Goal: Task Accomplishment & Management: Complete application form

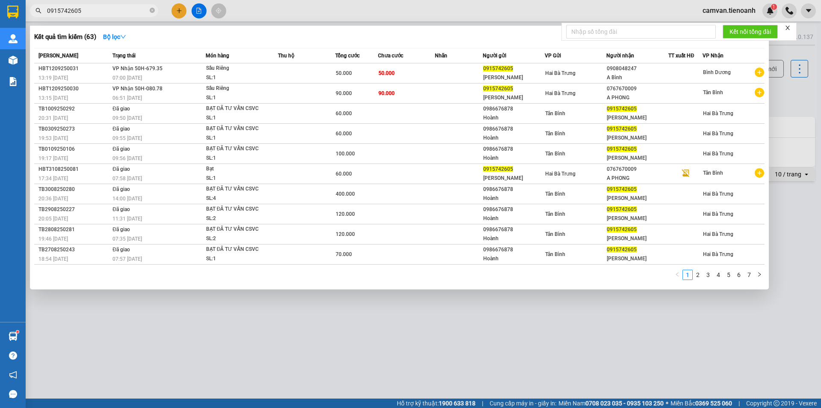
click at [130, 9] on input "0915742605" at bounding box center [97, 10] width 101 height 9
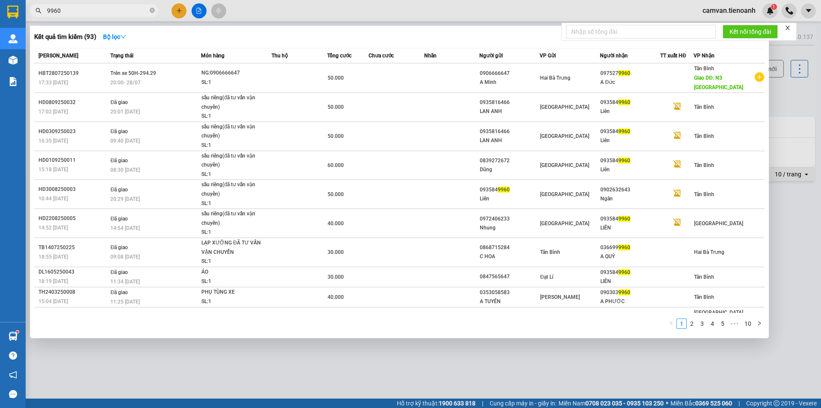
click at [123, 13] on input "9960" at bounding box center [97, 10] width 101 height 9
click at [104, 13] on input "9960" at bounding box center [97, 10] width 101 height 9
click at [104, 10] on input "9960" at bounding box center [97, 10] width 101 height 9
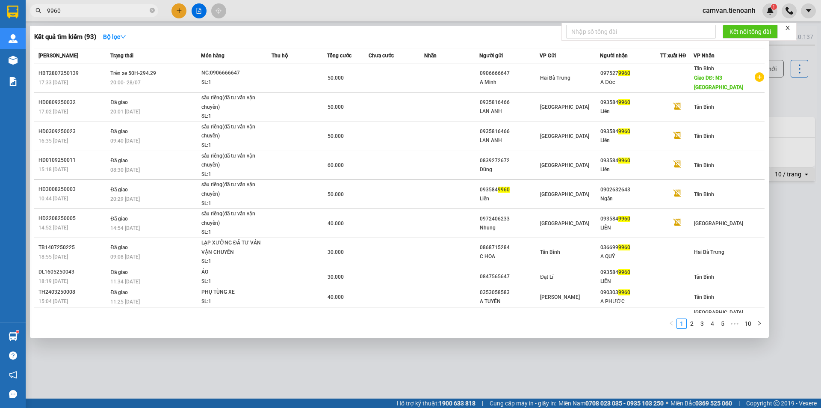
click at [104, 10] on input "9960" at bounding box center [97, 10] width 101 height 9
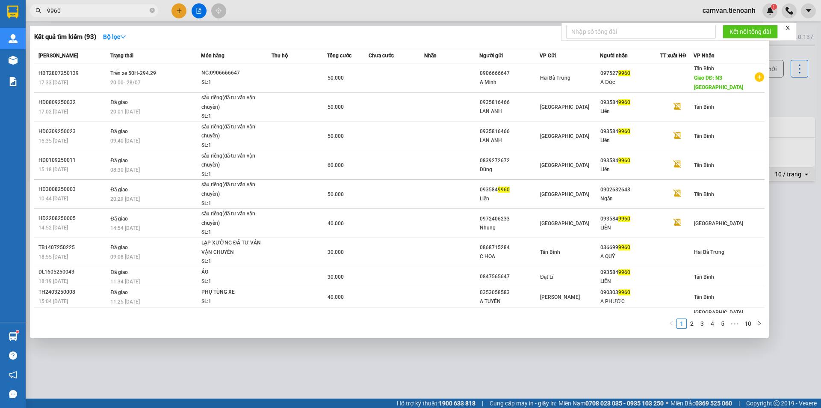
click at [104, 10] on input "9960" at bounding box center [97, 10] width 101 height 9
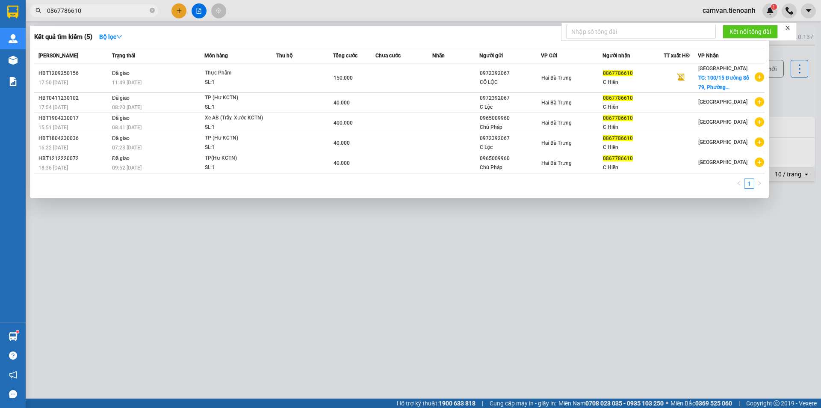
type input "0867786610"
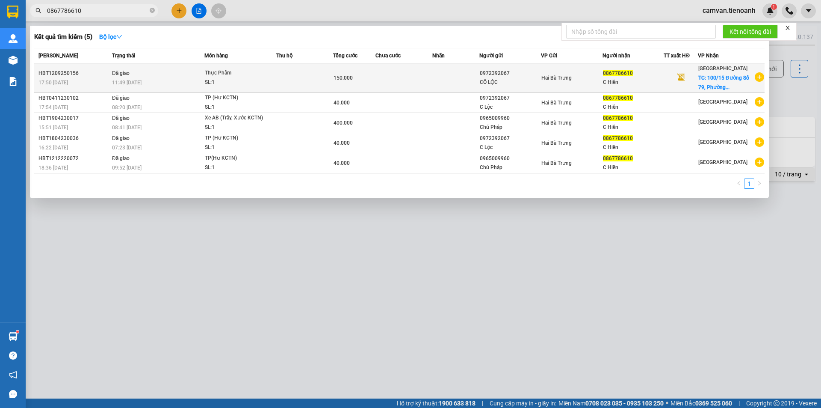
click at [156, 78] on div "11:49 [DATE]" at bounding box center [158, 82] width 92 height 9
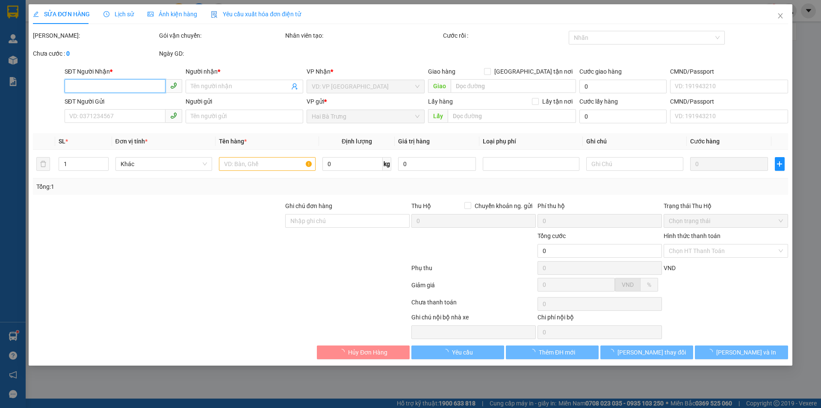
type input "0867786610"
type input "C Hiền"
checkbox input "true"
type input "[STREET_ADDRESS]"
type input "80.000"
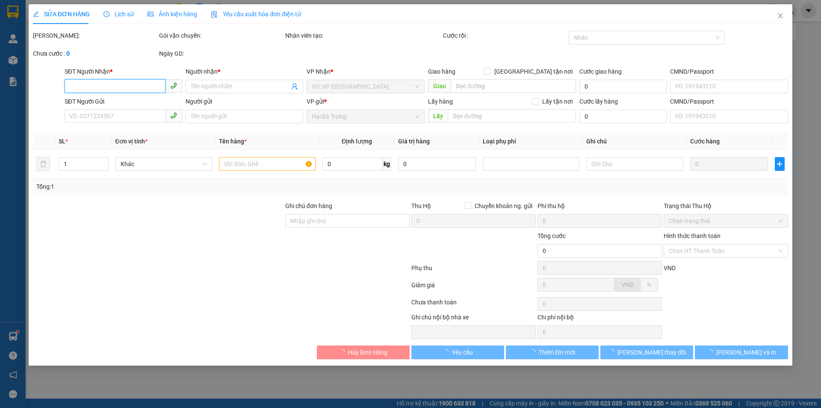
type input "0972392067"
type input "CÔ LỘC"
type input "150.000"
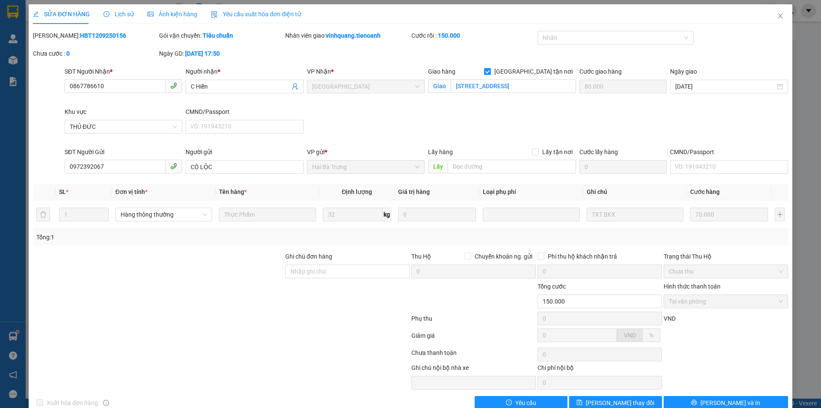
click at [123, 14] on span "Lịch sử" at bounding box center [118, 14] width 30 height 7
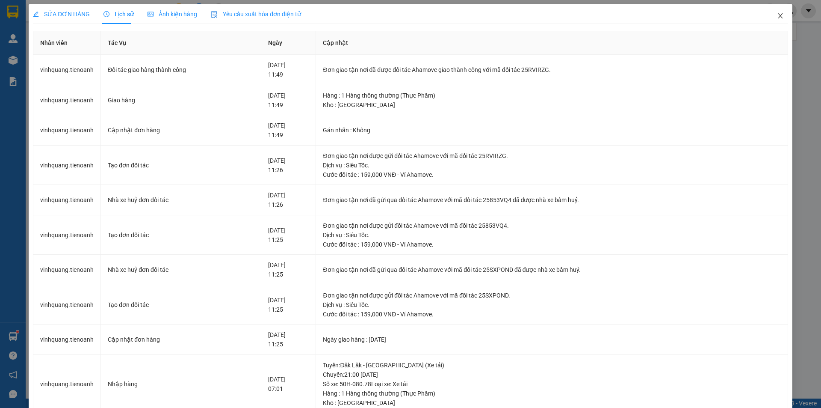
click at [777, 17] on icon "close" at bounding box center [780, 15] width 7 height 7
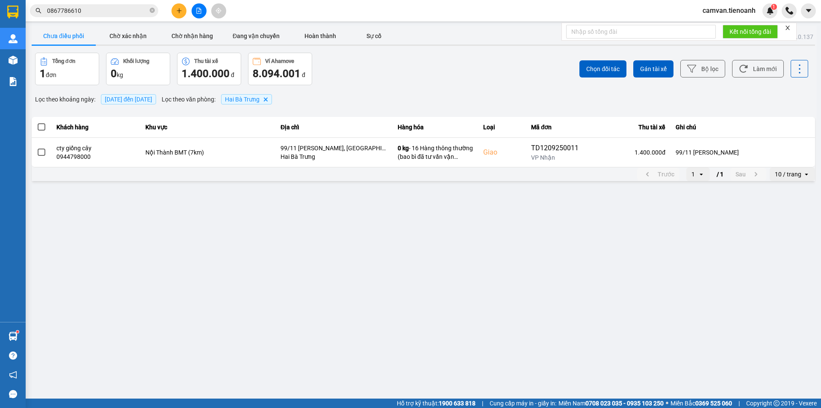
click at [124, 10] on input "0867786610" at bounding box center [97, 10] width 101 height 9
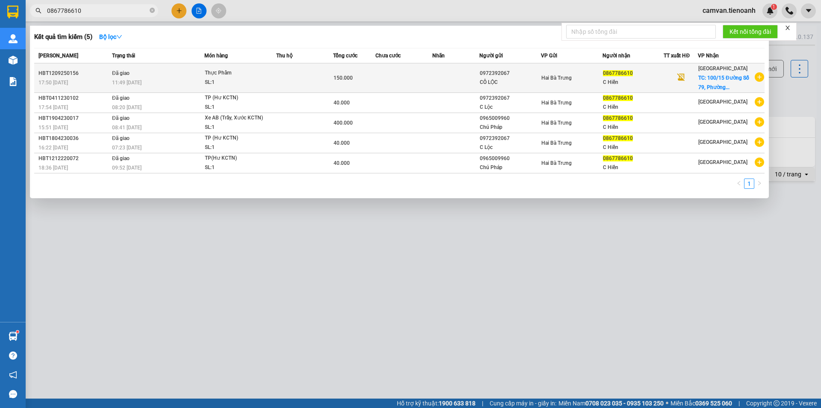
click at [160, 80] on div "11:49 [DATE]" at bounding box center [158, 82] width 92 height 9
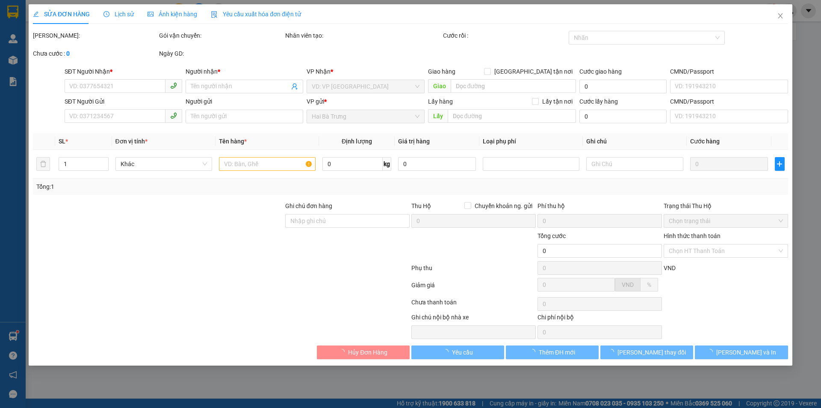
type input "0867786610"
type input "C Hiền"
checkbox input "true"
type input "[STREET_ADDRESS]"
type input "80.000"
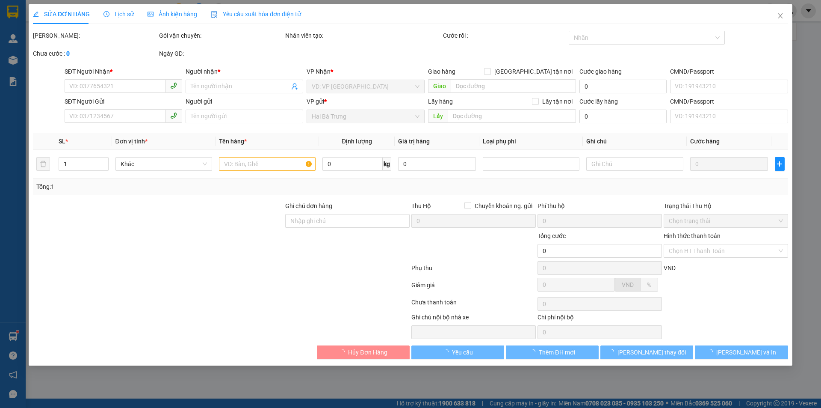
type input "0972392067"
type input "CÔ LỘC"
type input "150.000"
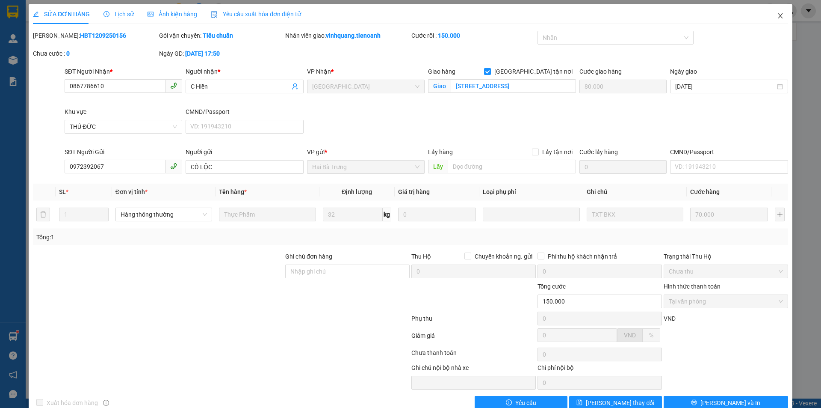
click at [777, 15] on icon "close" at bounding box center [780, 15] width 7 height 7
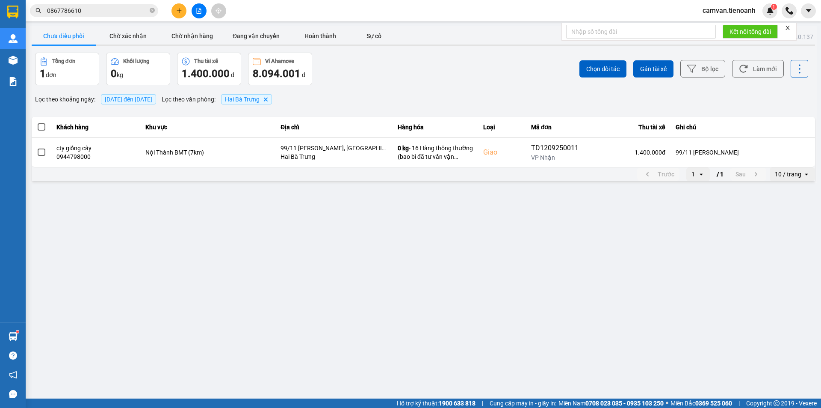
click at [134, 13] on input "0867786610" at bounding box center [97, 10] width 101 height 9
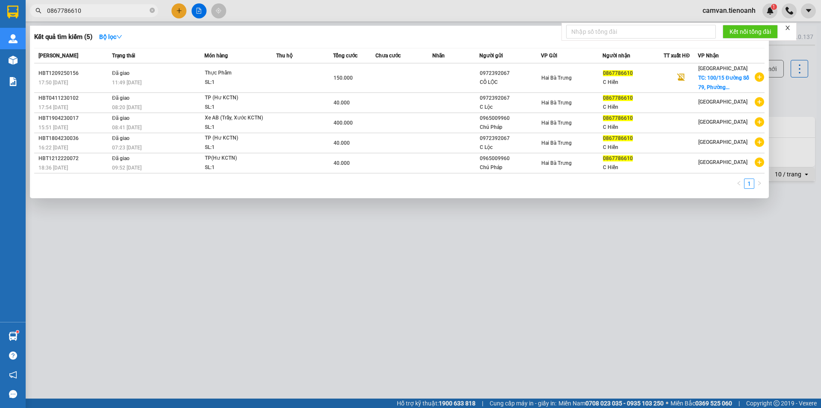
click at [134, 13] on input "0867786610" at bounding box center [97, 10] width 101 height 9
paste input "38713646"
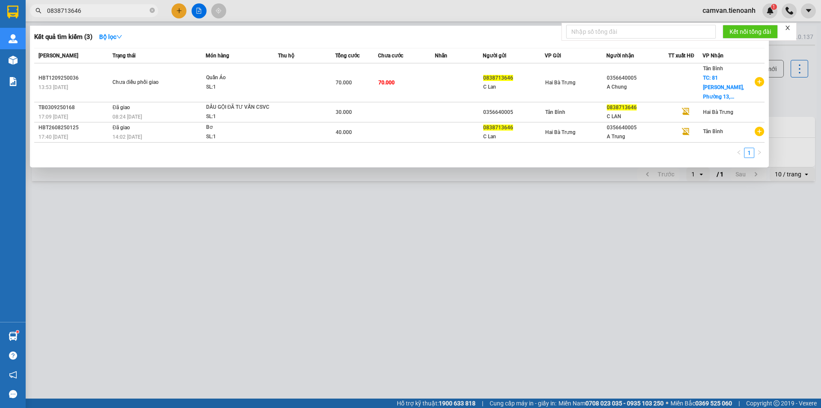
click at [112, 12] on input "0838713646" at bounding box center [97, 10] width 101 height 9
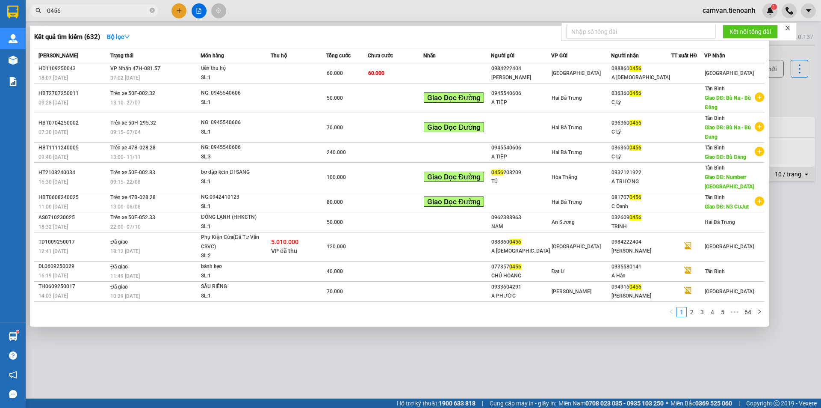
type input "0456"
click at [151, 11] on icon "close-circle" at bounding box center [152, 10] width 5 height 5
